Goal: Task Accomplishment & Management: Use online tool/utility

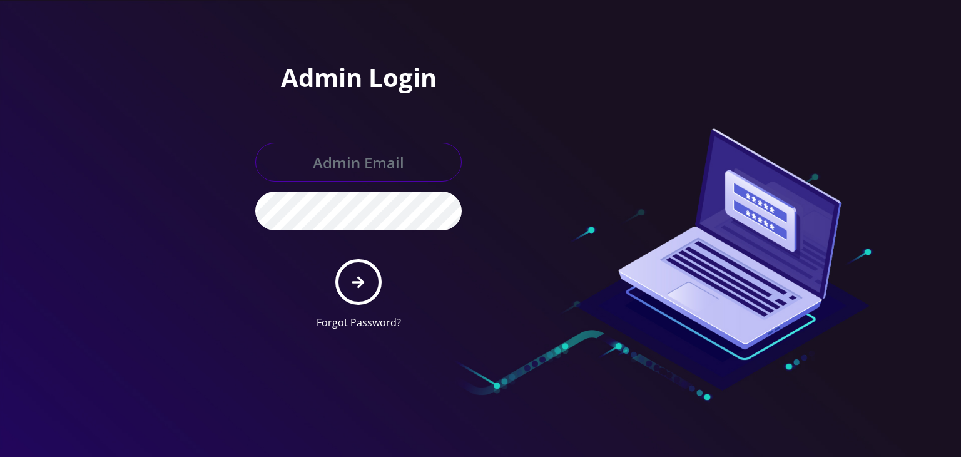
type input "[PERSON_NAME][EMAIL_ADDRESS][DOMAIN_NAME]"
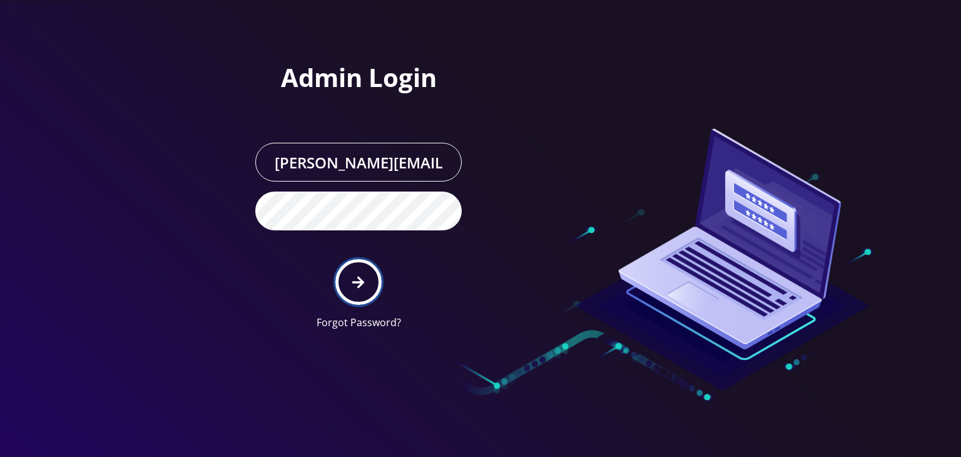
click at [362, 295] on button "submit" at bounding box center [358, 282] width 46 height 46
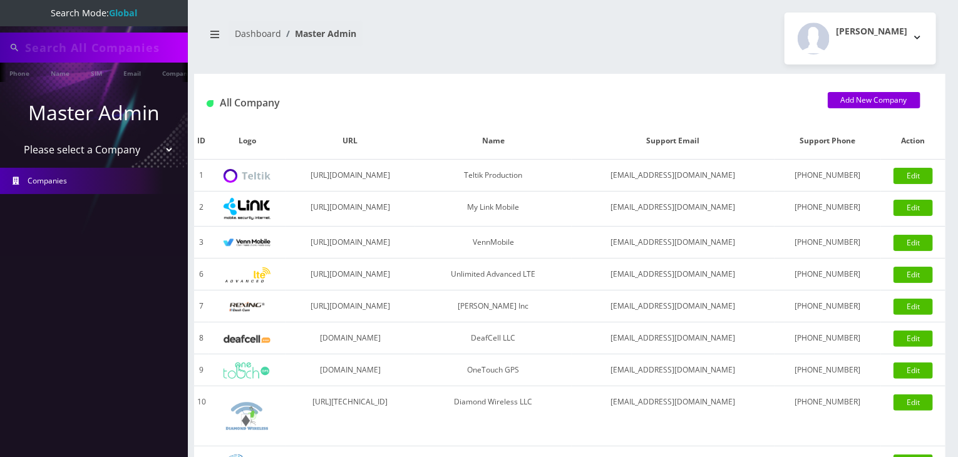
click at [114, 151] on select "Please select a Company Teltik Production My Link Mobile VennMobile Unlimited A…" at bounding box center [94, 150] width 160 height 24
type input "elite access"
select select "13"
click at [14, 139] on select "Please select a Company Teltik Production My Link Mobile VennMobile Unlimited A…" at bounding box center [94, 151] width 160 height 24
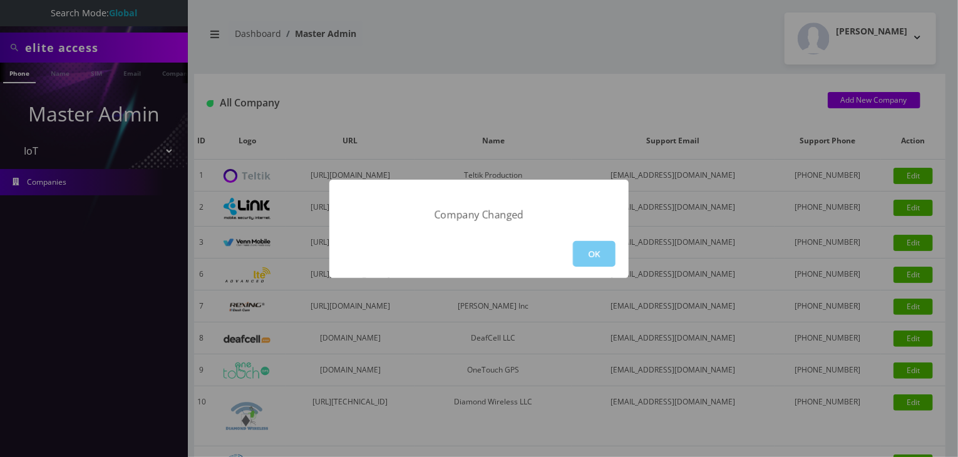
click at [590, 260] on button "OK" at bounding box center [594, 254] width 43 height 26
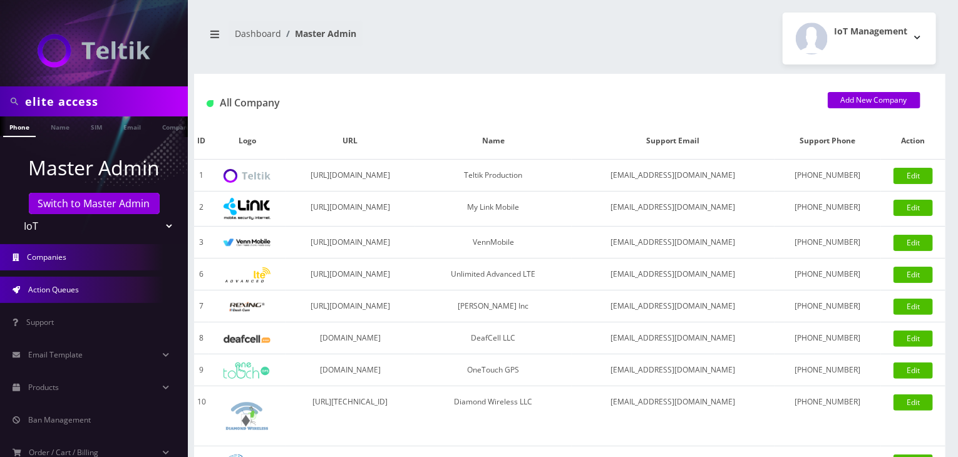
click at [71, 290] on span "Action Queues" at bounding box center [53, 289] width 51 height 11
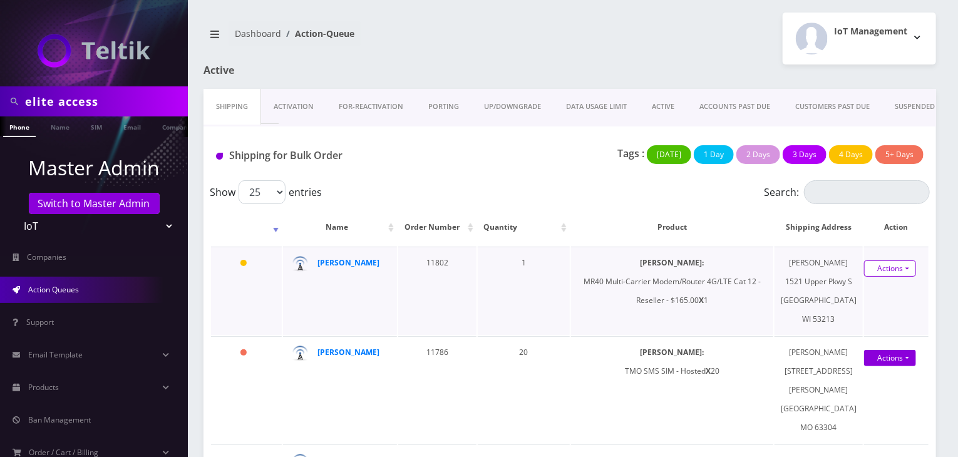
click at [877, 277] on link "Actions" at bounding box center [890, 268] width 52 height 16
click at [881, 296] on link "Shipped" at bounding box center [882, 291] width 100 height 19
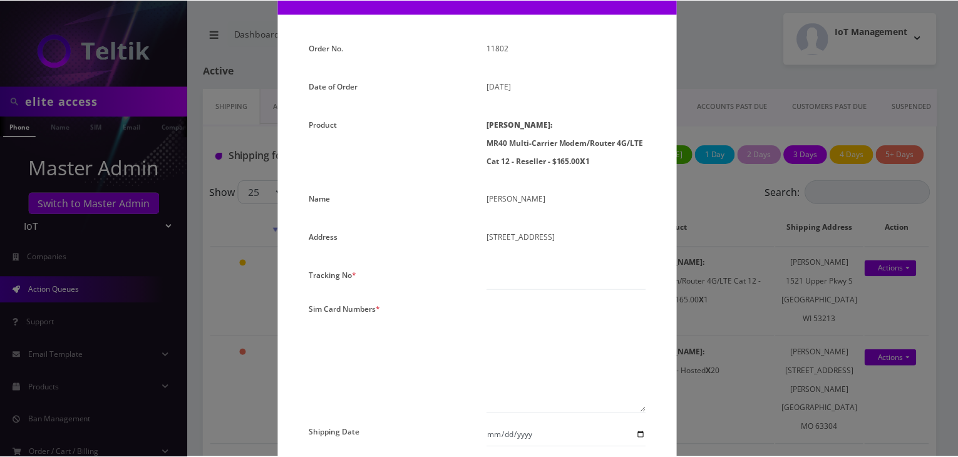
scroll to position [104, 0]
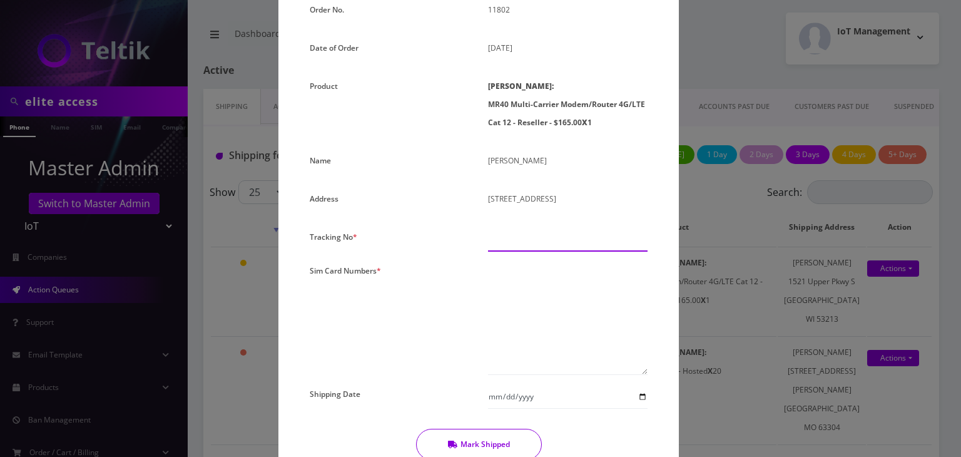
click at [523, 235] on input "text" at bounding box center [568, 240] width 160 height 24
paste input "393947240361"
type input "393947240361"
click at [525, 271] on textarea at bounding box center [568, 318] width 160 height 113
click at [563, 273] on textarea at bounding box center [568, 318] width 160 height 113
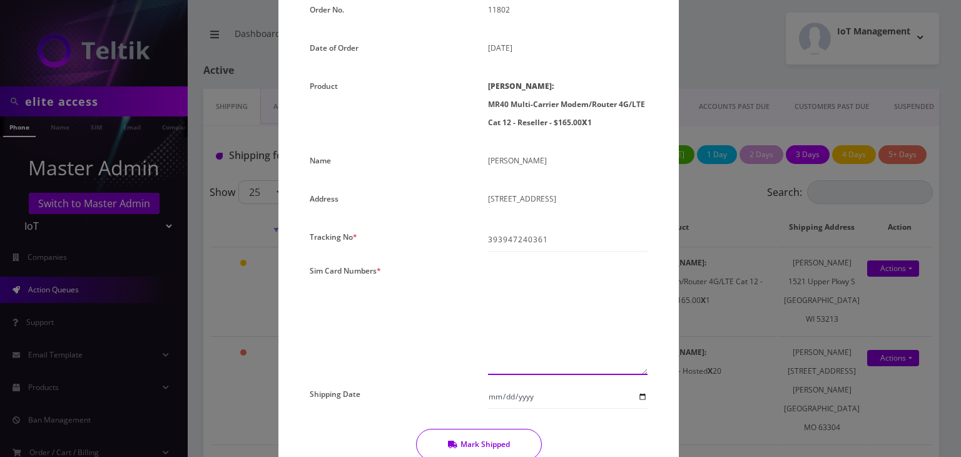
paste textarea "0000000000000000"
type textarea "00000000000000011754"
click at [639, 397] on input "Shipping Date" at bounding box center [568, 397] width 160 height 24
type input "2025-10-06"
click at [510, 438] on button "Mark Shipped" at bounding box center [479, 444] width 126 height 31
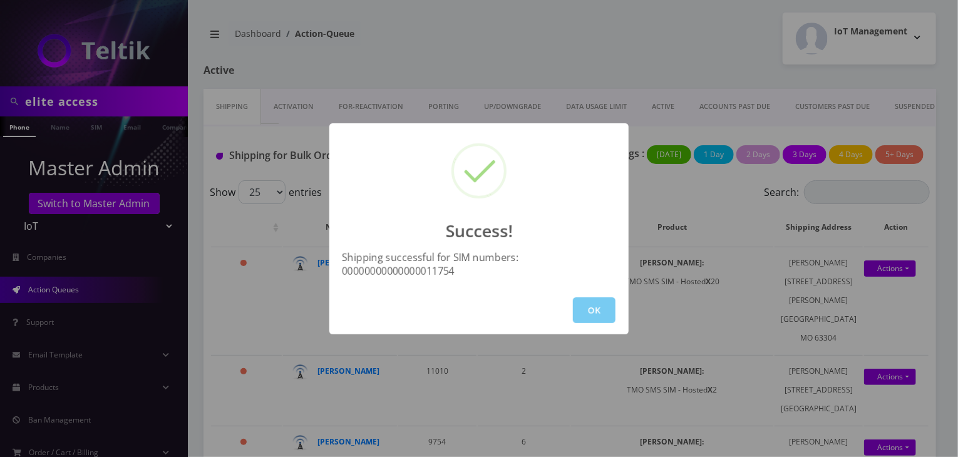
click at [590, 317] on button "OK" at bounding box center [594, 310] width 43 height 26
